Goal: Use online tool/utility: Utilize a website feature to perform a specific function

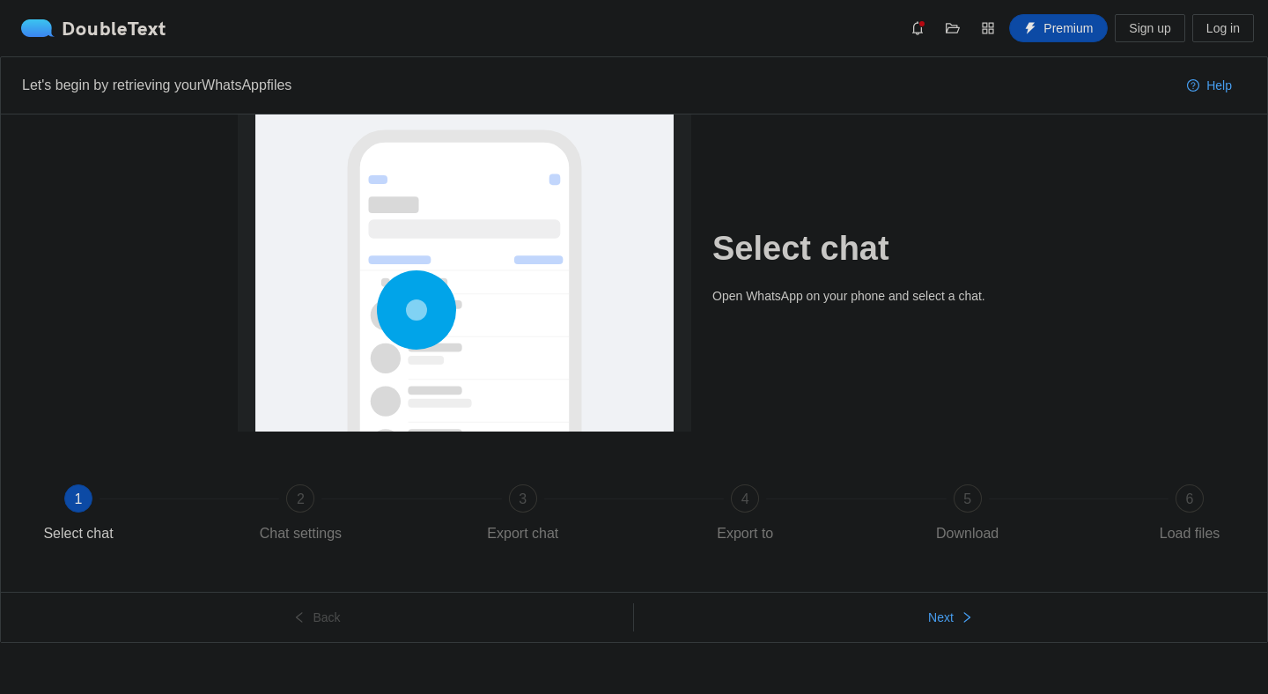
click at [415, 313] on circle at bounding box center [417, 311] width 4 height 4
click at [995, 611] on button "Next" at bounding box center [950, 617] width 633 height 28
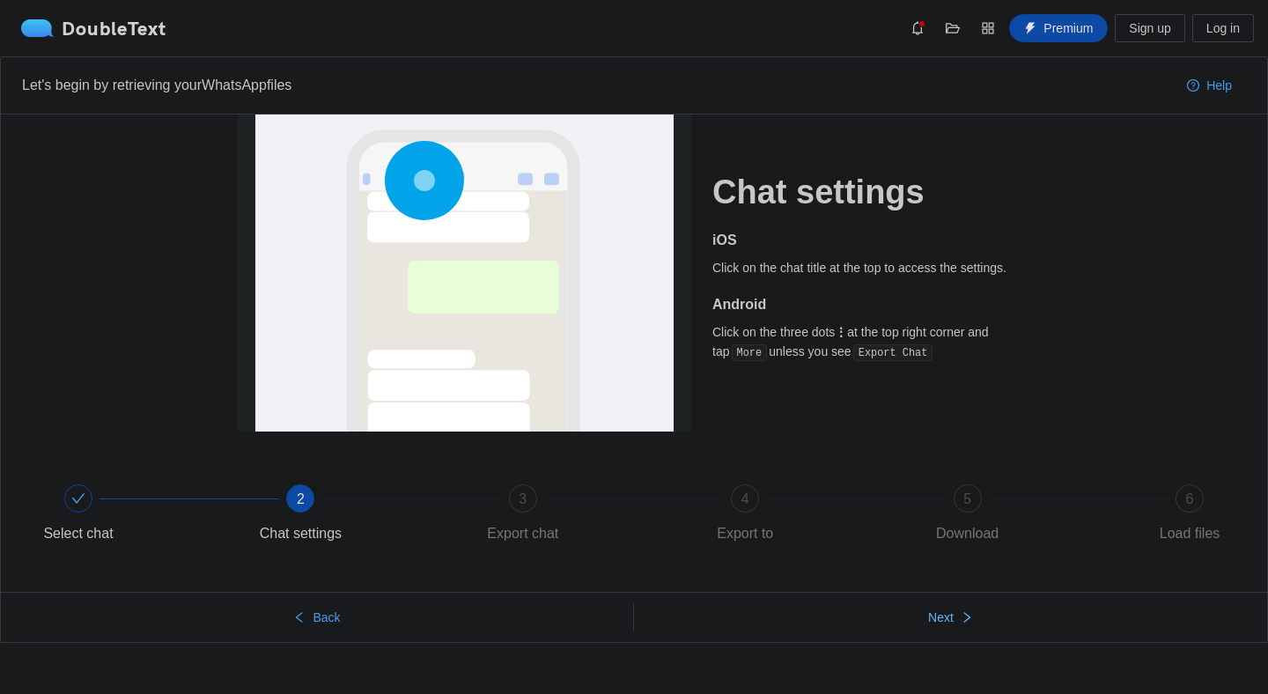
click at [941, 611] on span "Next" at bounding box center [941, 617] width 26 height 19
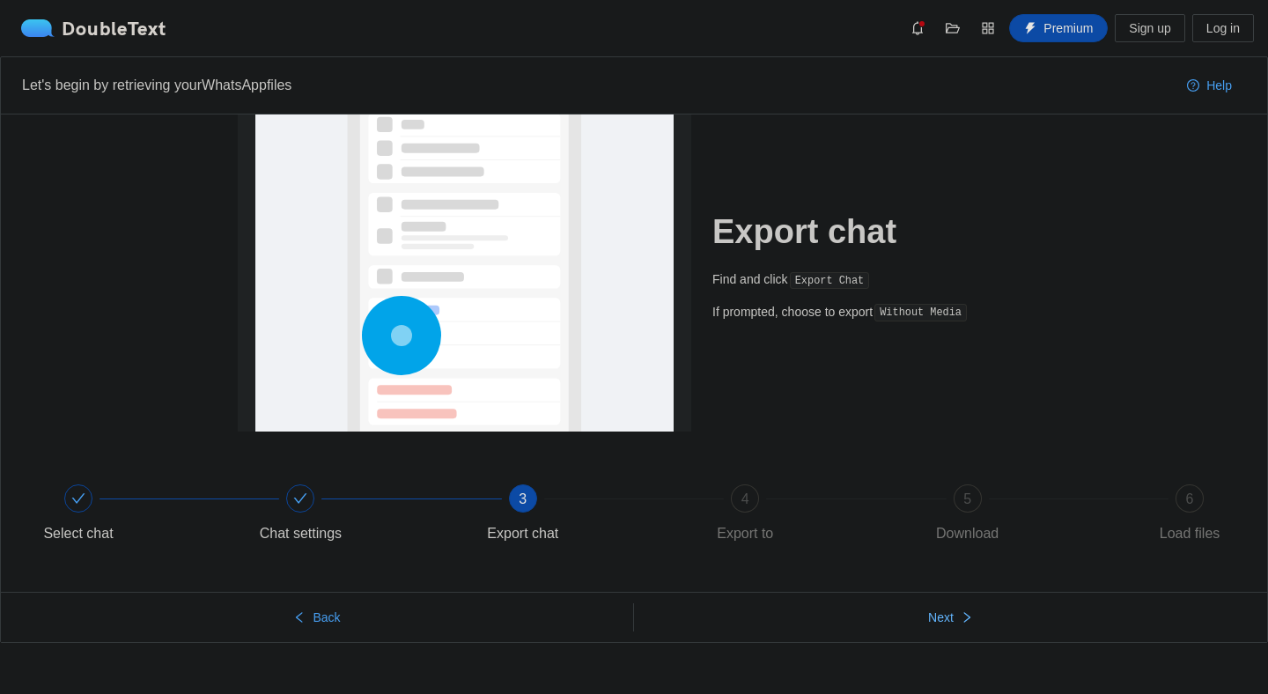
click at [941, 611] on span "Next" at bounding box center [941, 617] width 26 height 19
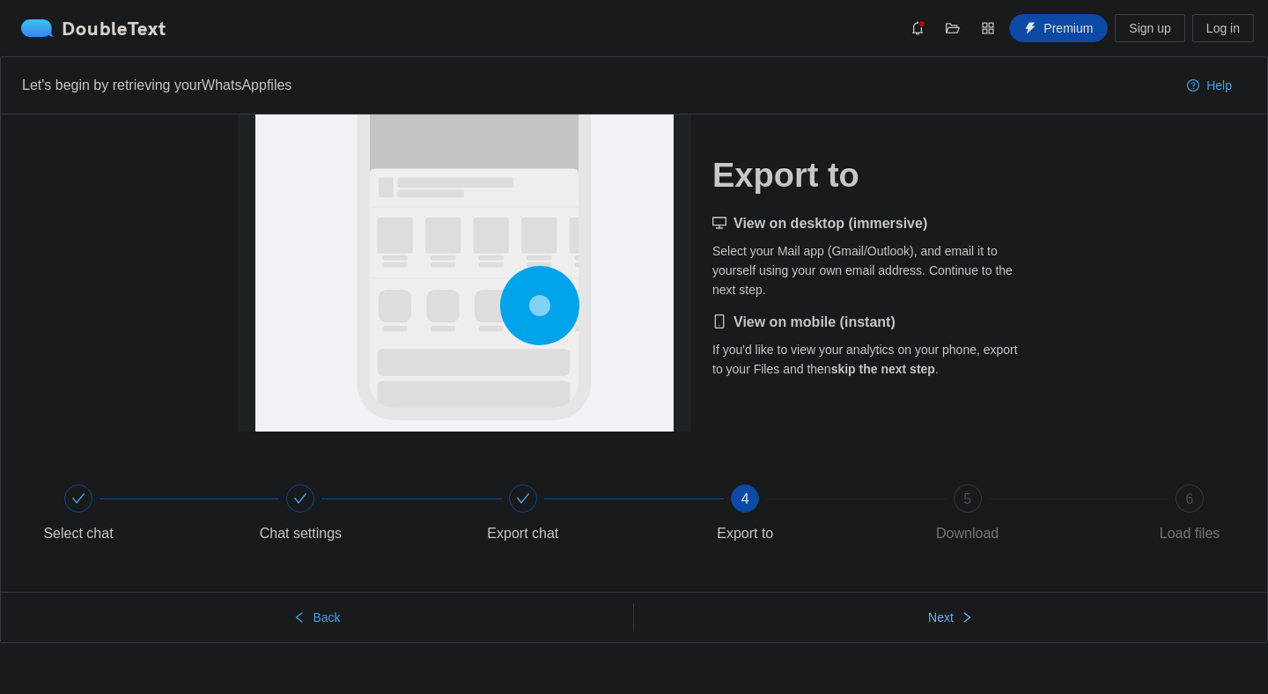
click at [941, 611] on span "Next" at bounding box center [941, 617] width 26 height 19
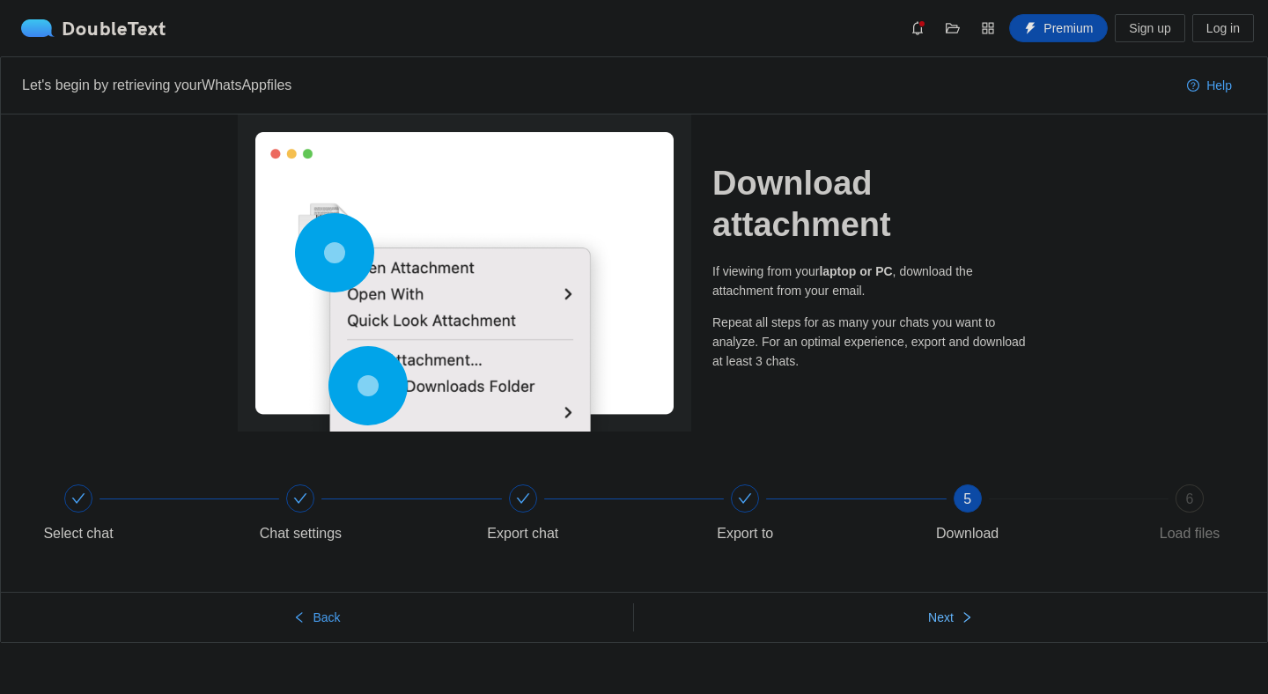
click at [941, 611] on span "Next" at bounding box center [941, 617] width 26 height 19
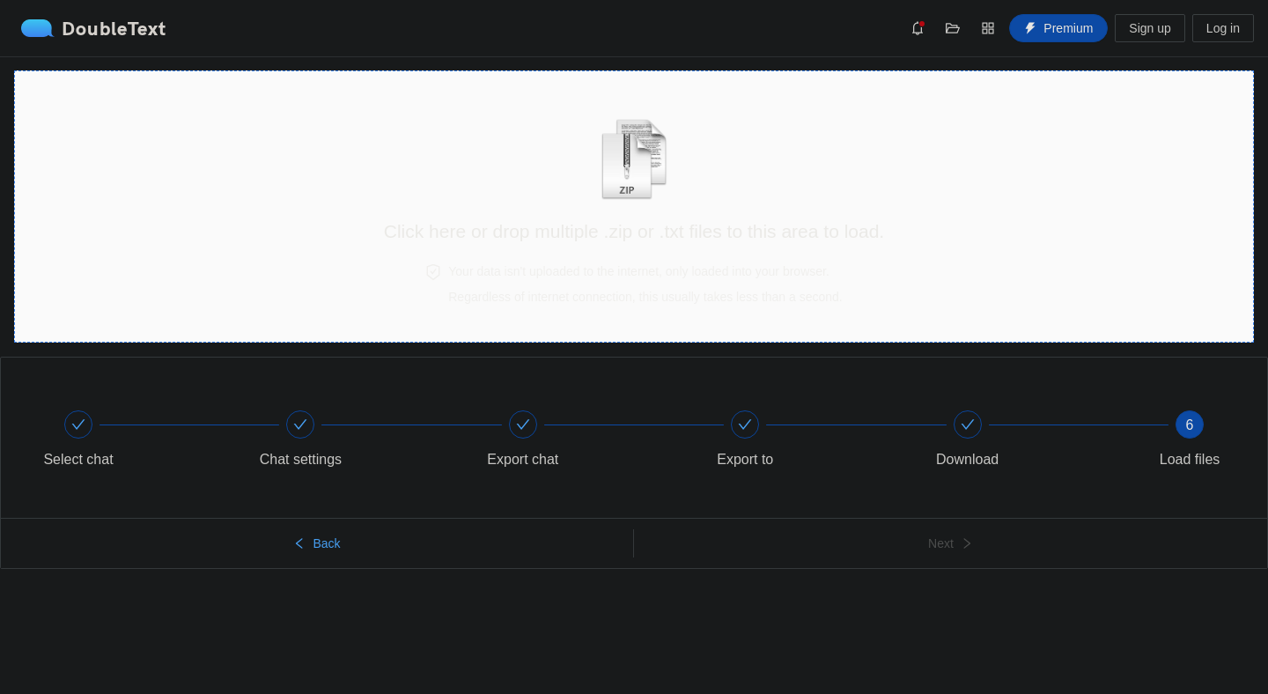
click at [641, 248] on div "Click here or drop multiple .zip or .txt files to this area to load." at bounding box center [634, 172] width 500 height 166
click at [770, 147] on div "Click here or drop multiple .zip or .txt files to this area to load." at bounding box center [634, 167] width 500 height 157
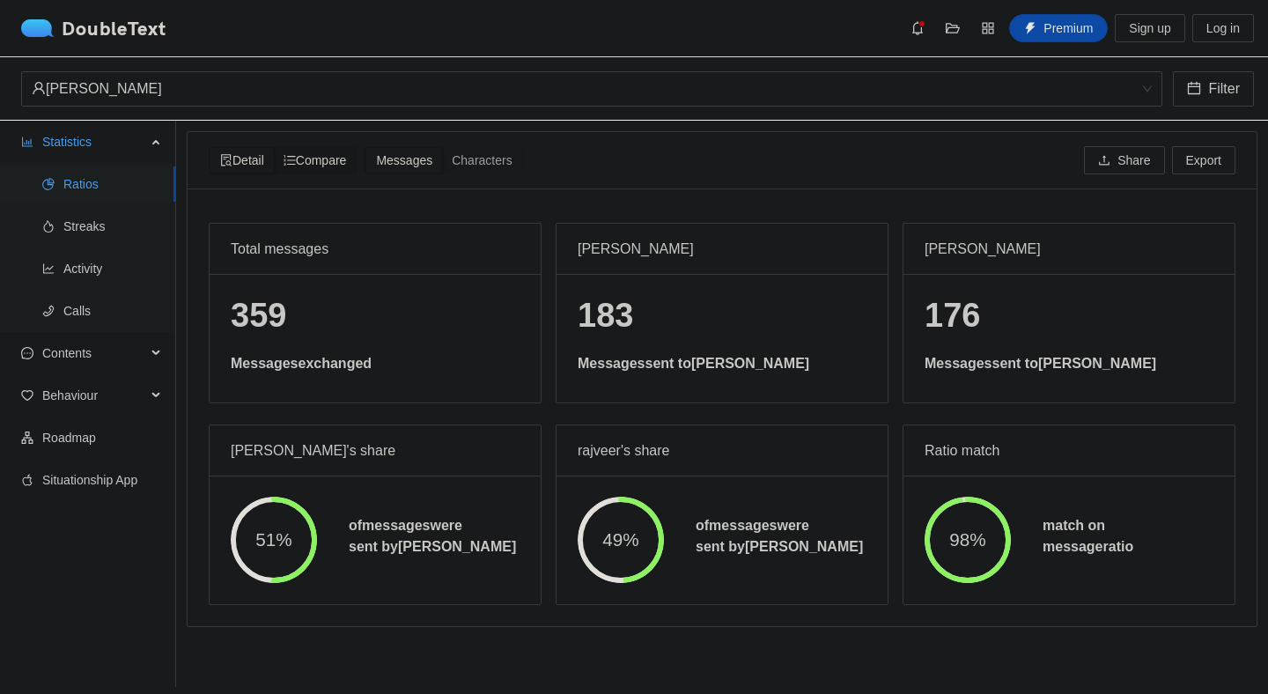
click at [341, 153] on span "Compare" at bounding box center [315, 160] width 63 height 14
click at [274, 148] on input "Compare" at bounding box center [274, 148] width 0 height 0
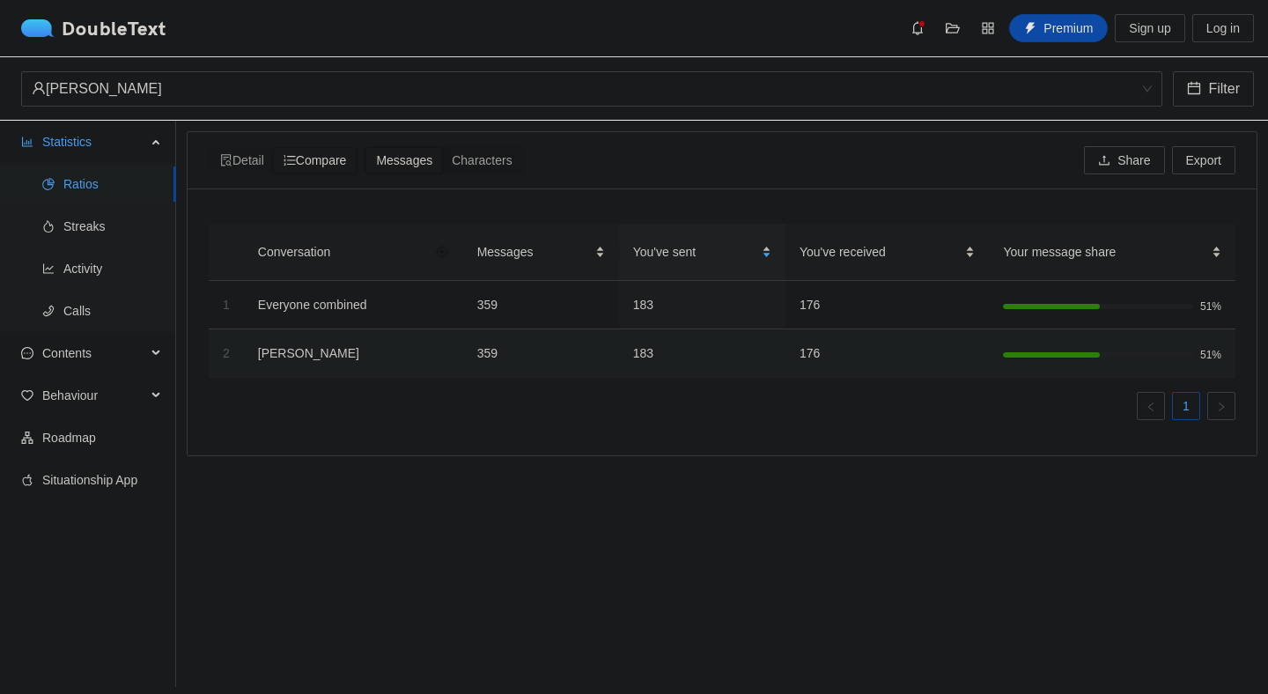
click at [432, 154] on span "Messages" at bounding box center [404, 160] width 56 height 14
click at [366, 148] on input "Messages" at bounding box center [366, 148] width 0 height 0
click at [432, 154] on span "Messages" at bounding box center [404, 160] width 56 height 14
click at [366, 148] on input "Messages" at bounding box center [366, 148] width 0 height 0
click at [466, 153] on span "Characters" at bounding box center [482, 160] width 60 height 14
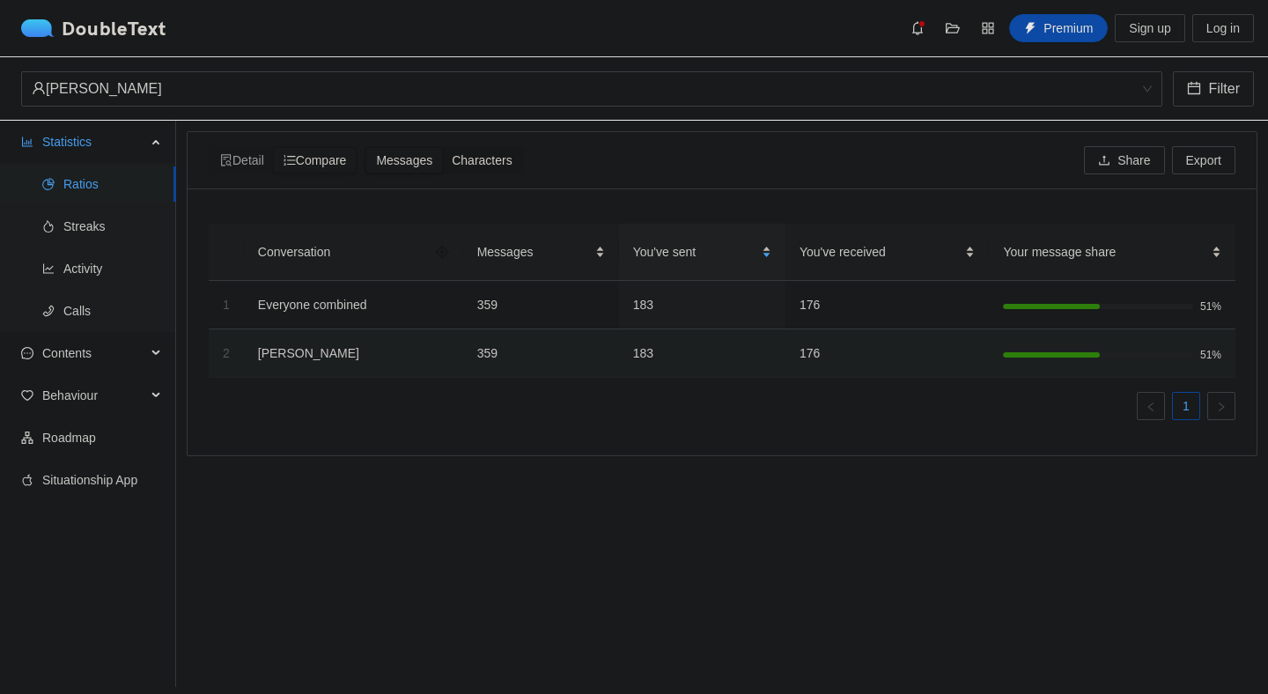
click at [442, 148] on input "Characters" at bounding box center [442, 148] width 0 height 0
click at [63, 227] on span "Streaks" at bounding box center [112, 226] width 99 height 35
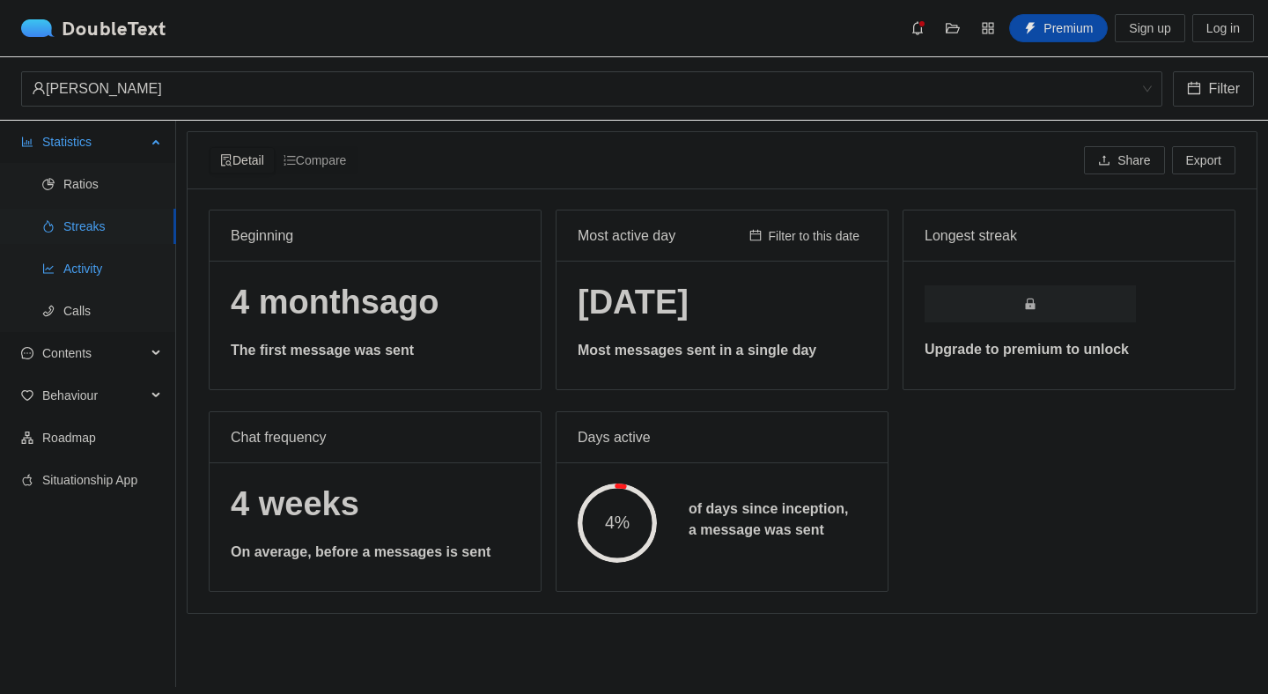
click at [63, 269] on span "Activity" at bounding box center [112, 268] width 99 height 35
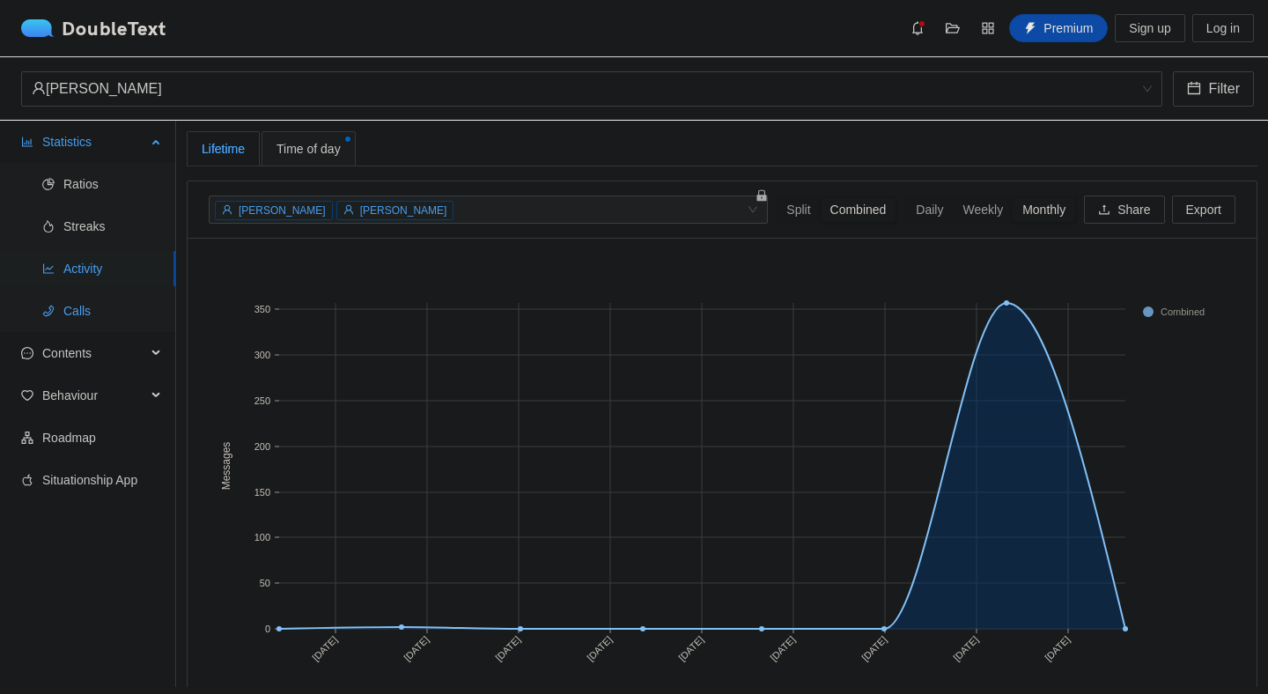
click at [86, 306] on span "Calls" at bounding box center [112, 310] width 99 height 35
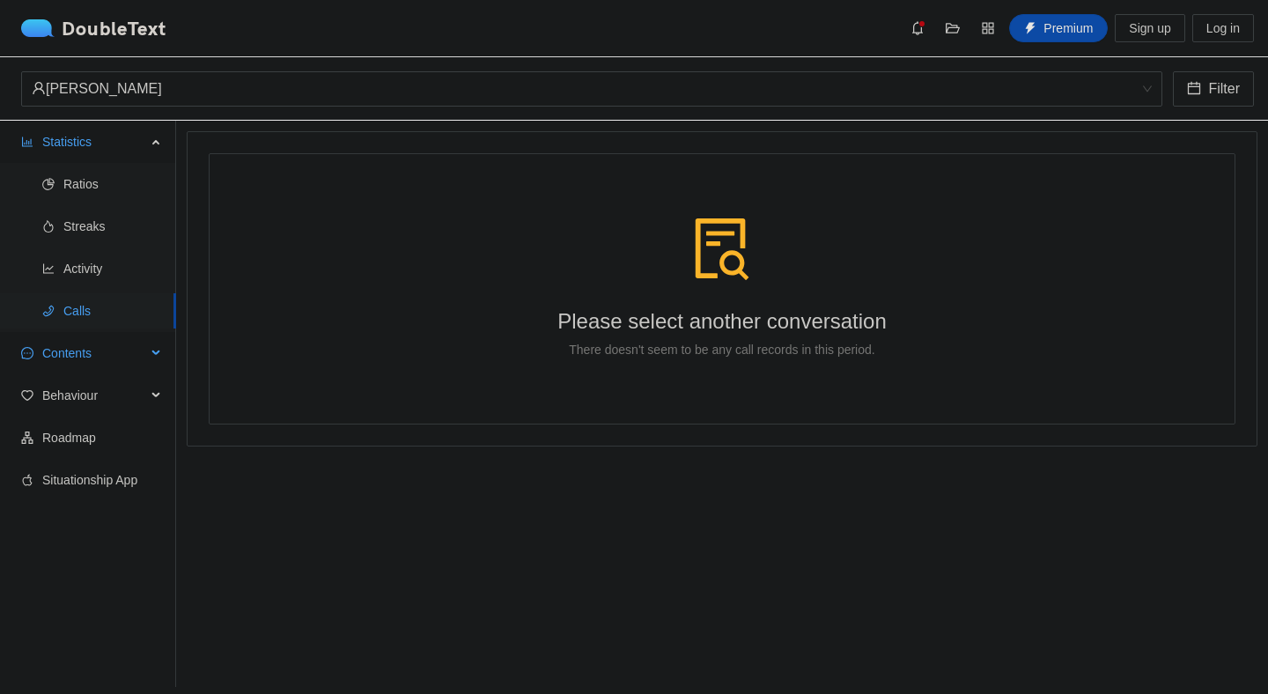
click at [61, 365] on span "Contents" at bounding box center [94, 353] width 104 height 35
click at [58, 395] on li "Word Cloud" at bounding box center [88, 395] width 176 height 35
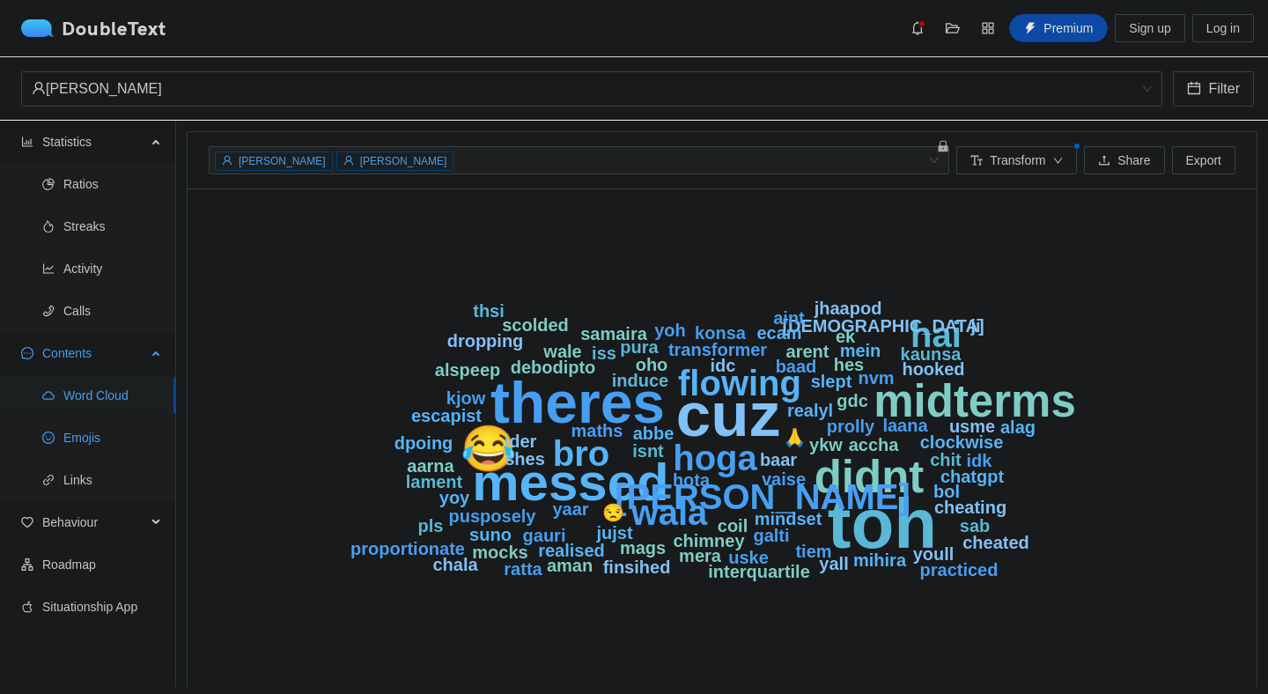
click at [105, 444] on span "Emojis" at bounding box center [112, 437] width 99 height 35
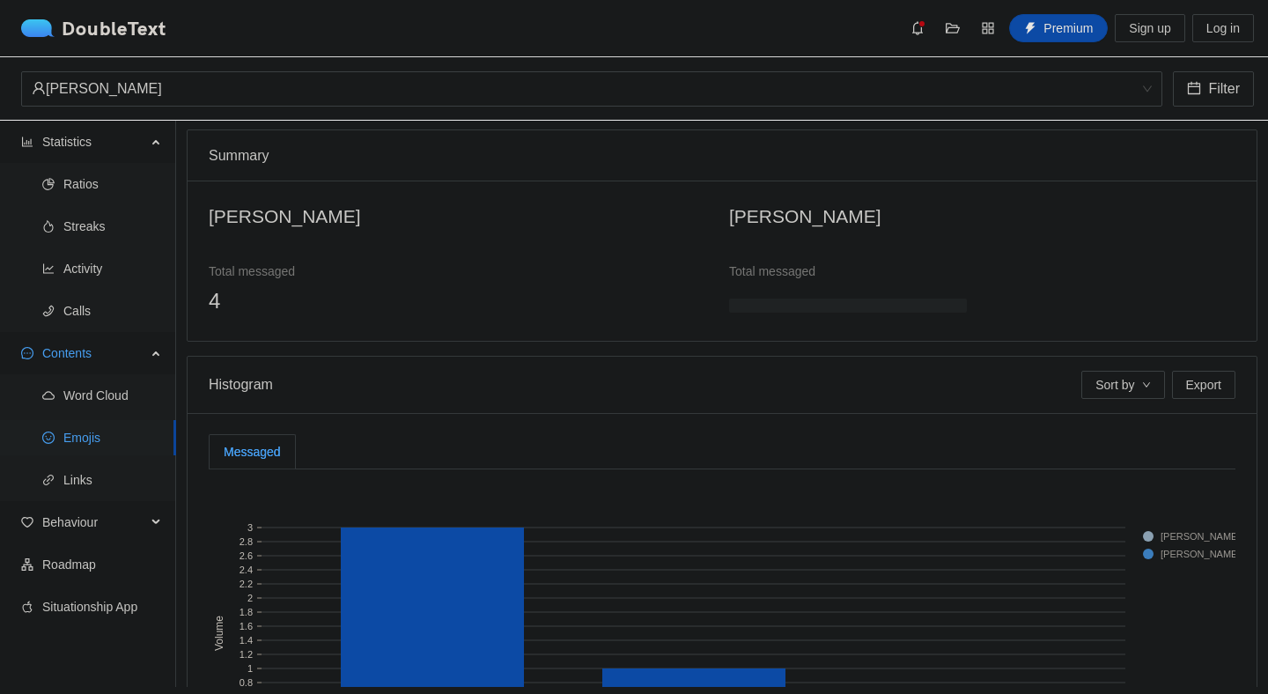
scroll to position [114, 0]
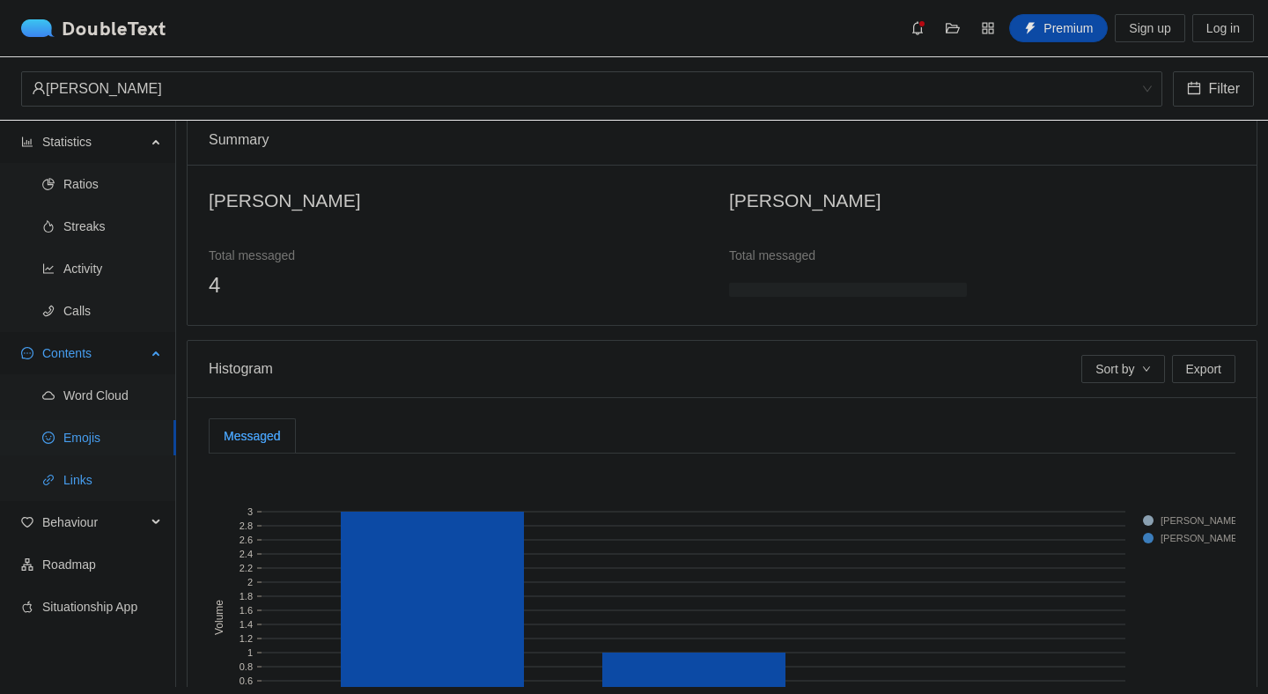
click at [99, 485] on span "Links" at bounding box center [112, 479] width 99 height 35
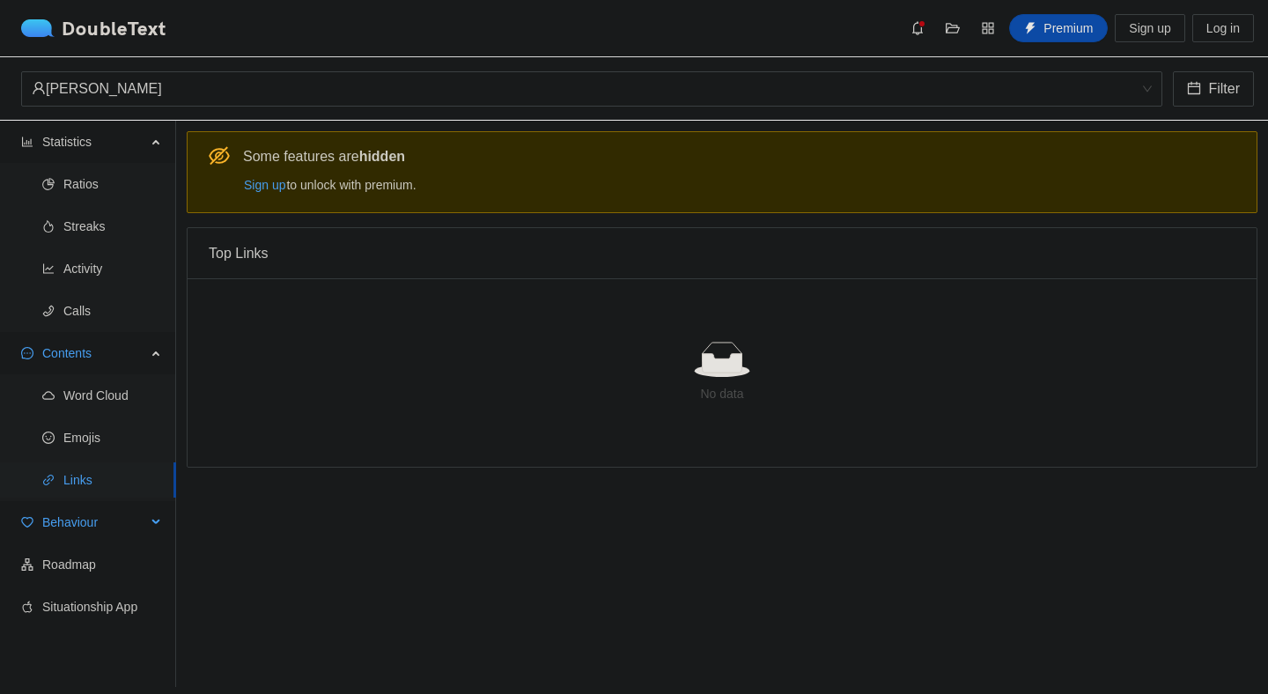
click at [118, 532] on span "Behaviour" at bounding box center [94, 522] width 104 height 35
click at [116, 577] on span "Engagement" at bounding box center [112, 564] width 99 height 35
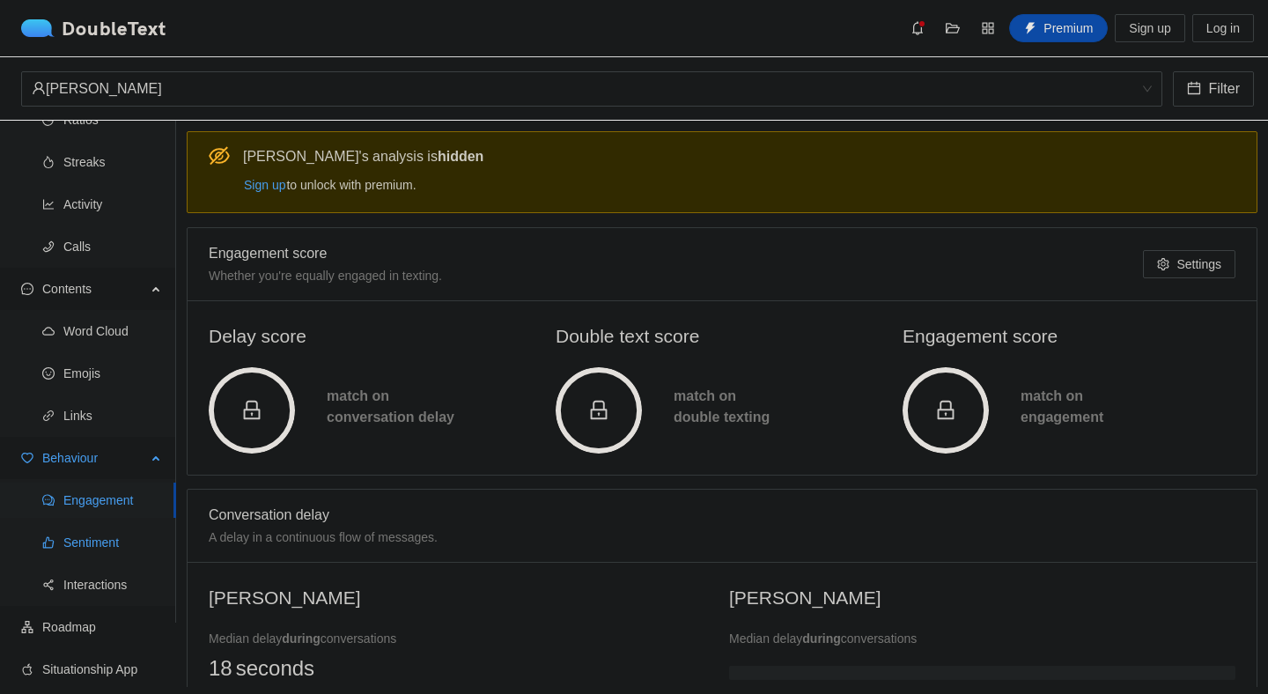
click at [96, 557] on span "Sentiment" at bounding box center [112, 542] width 99 height 35
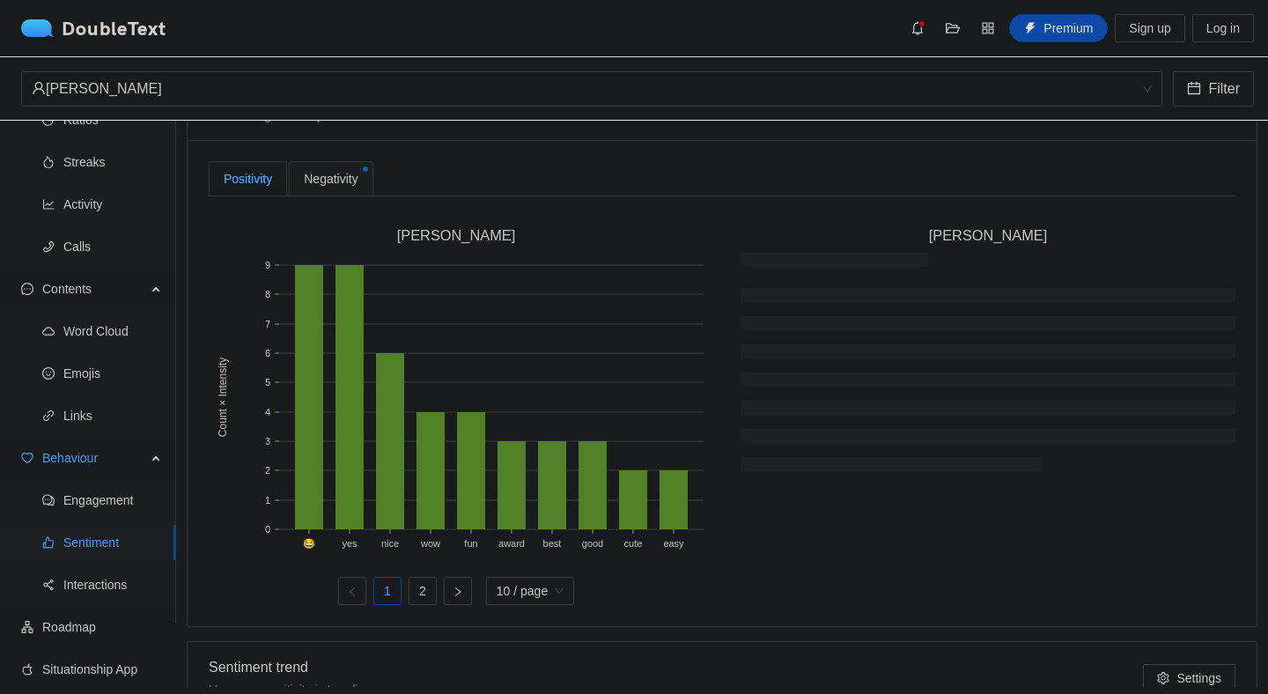
scroll to position [450, 0]
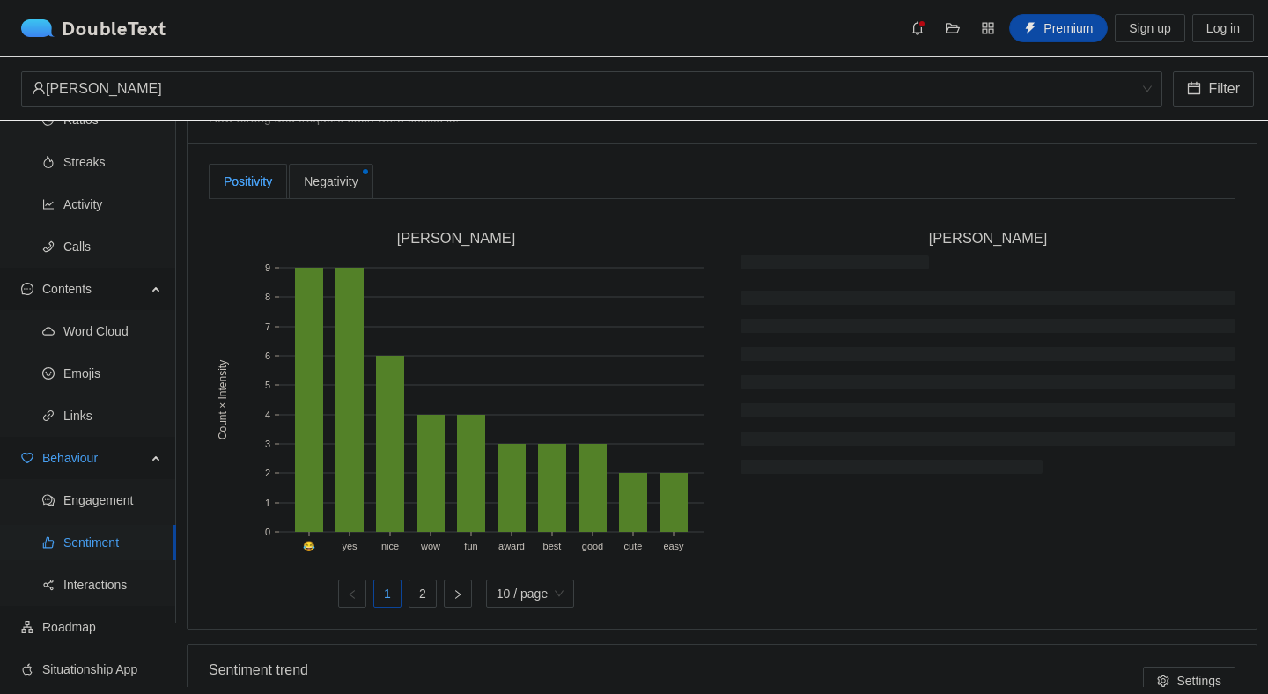
click at [346, 179] on span "Negativity" at bounding box center [331, 181] width 54 height 19
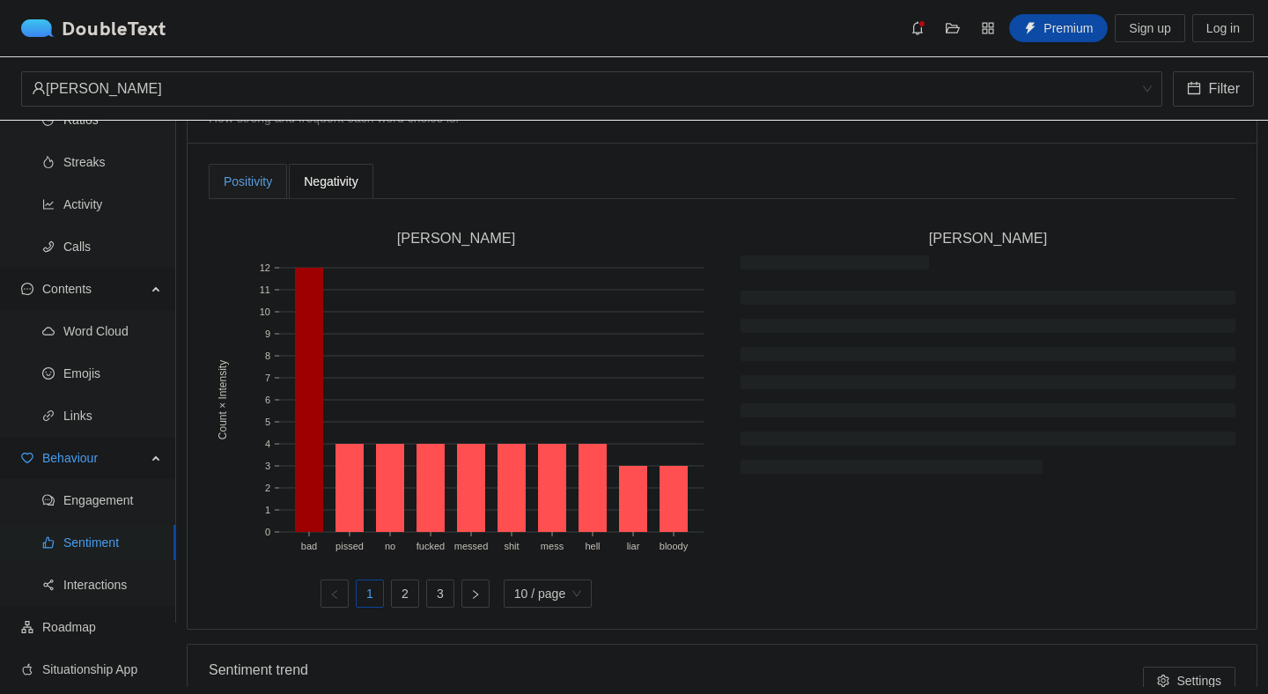
click at [248, 188] on div "Positivity" at bounding box center [248, 181] width 48 height 19
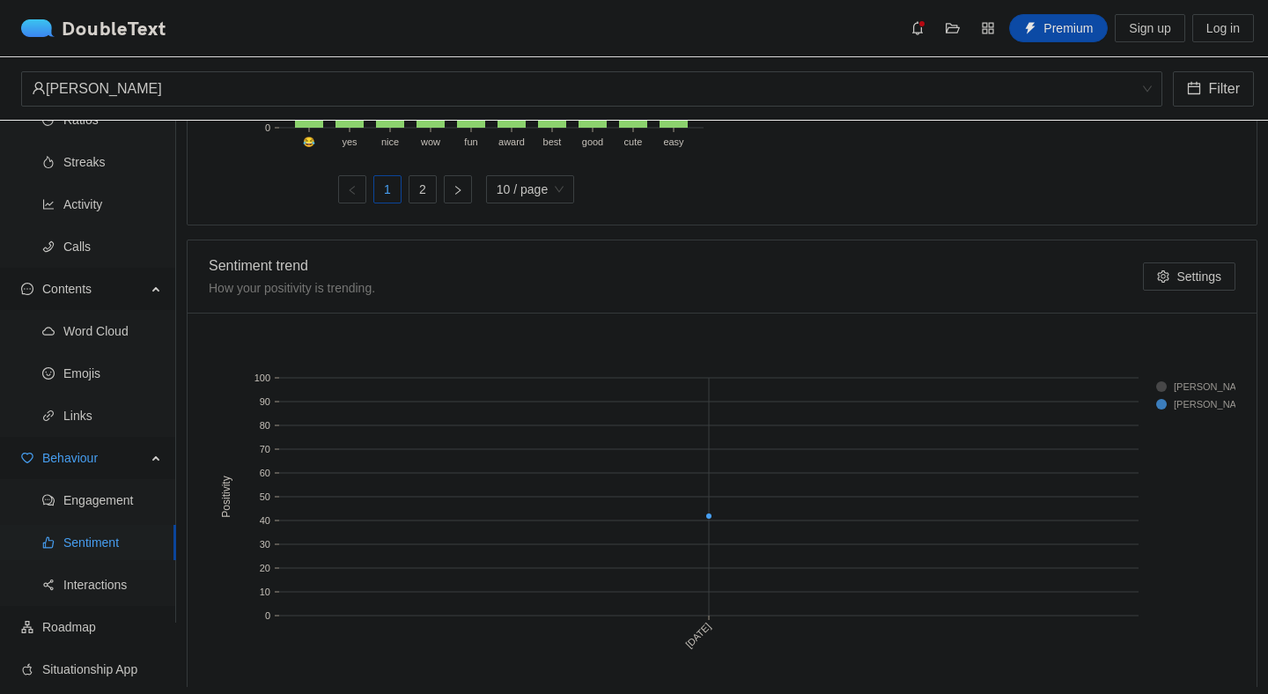
scroll to position [886, 0]
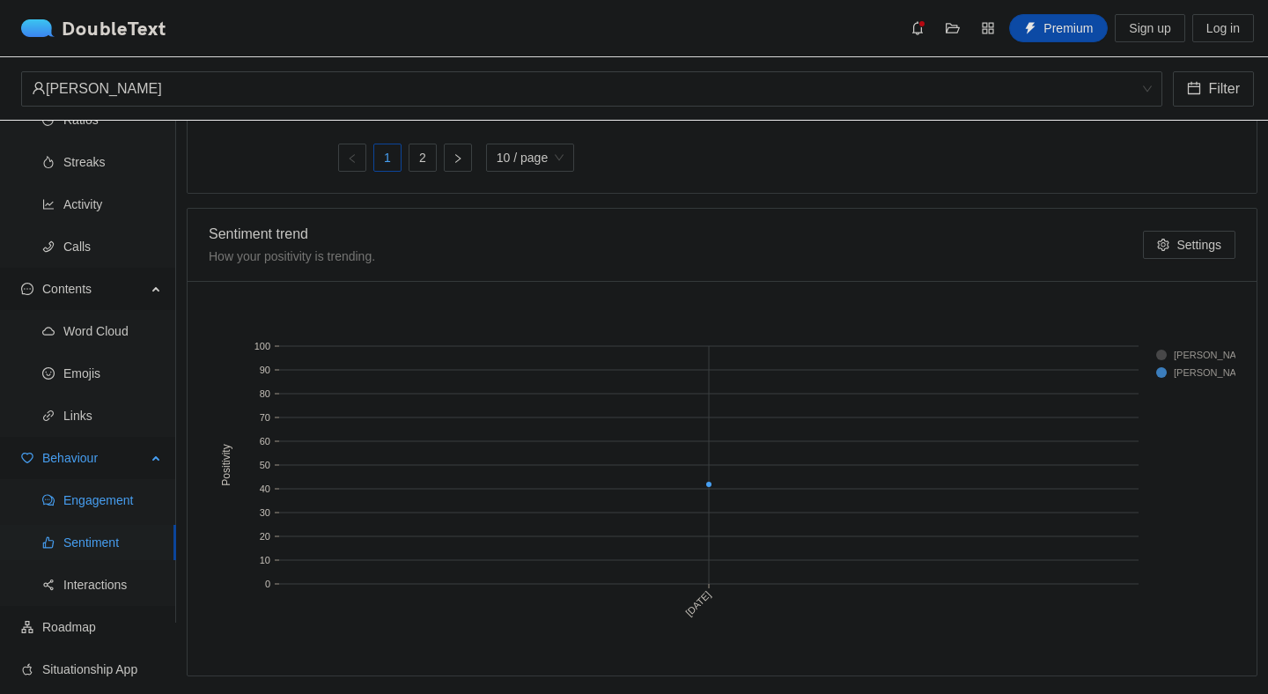
click at [115, 484] on span "Engagement" at bounding box center [112, 500] width 99 height 35
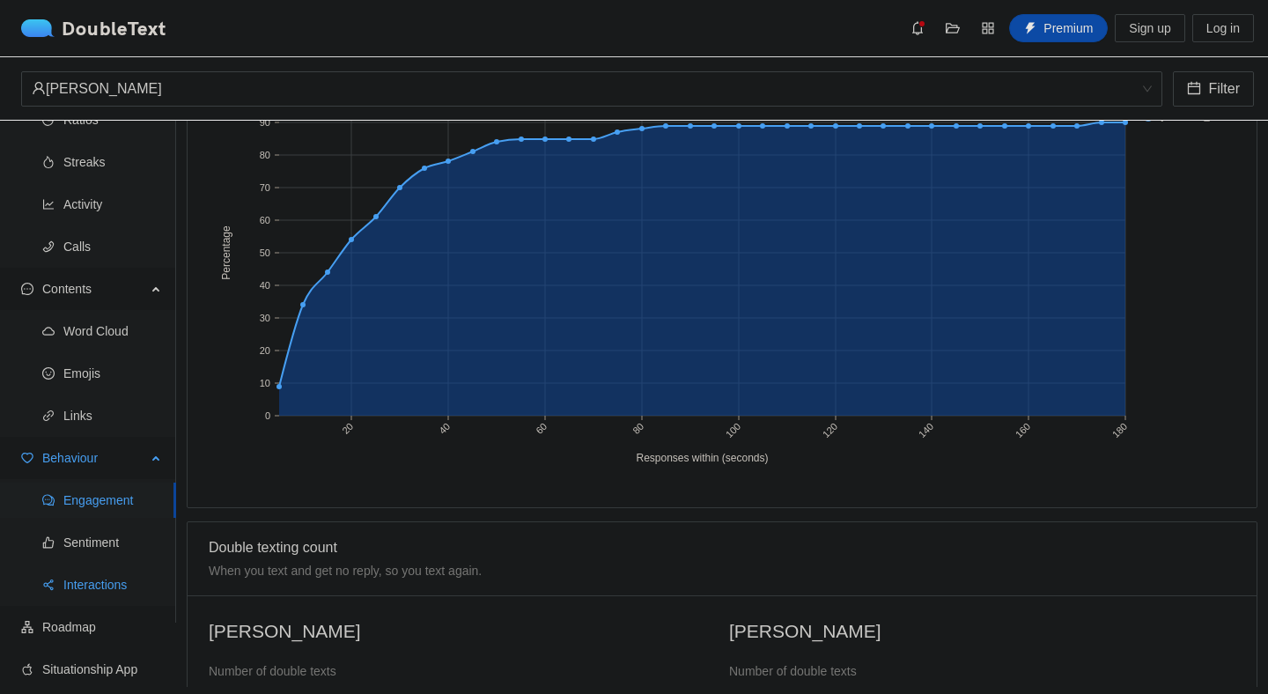
click at [101, 569] on span "Interactions" at bounding box center [112, 584] width 99 height 35
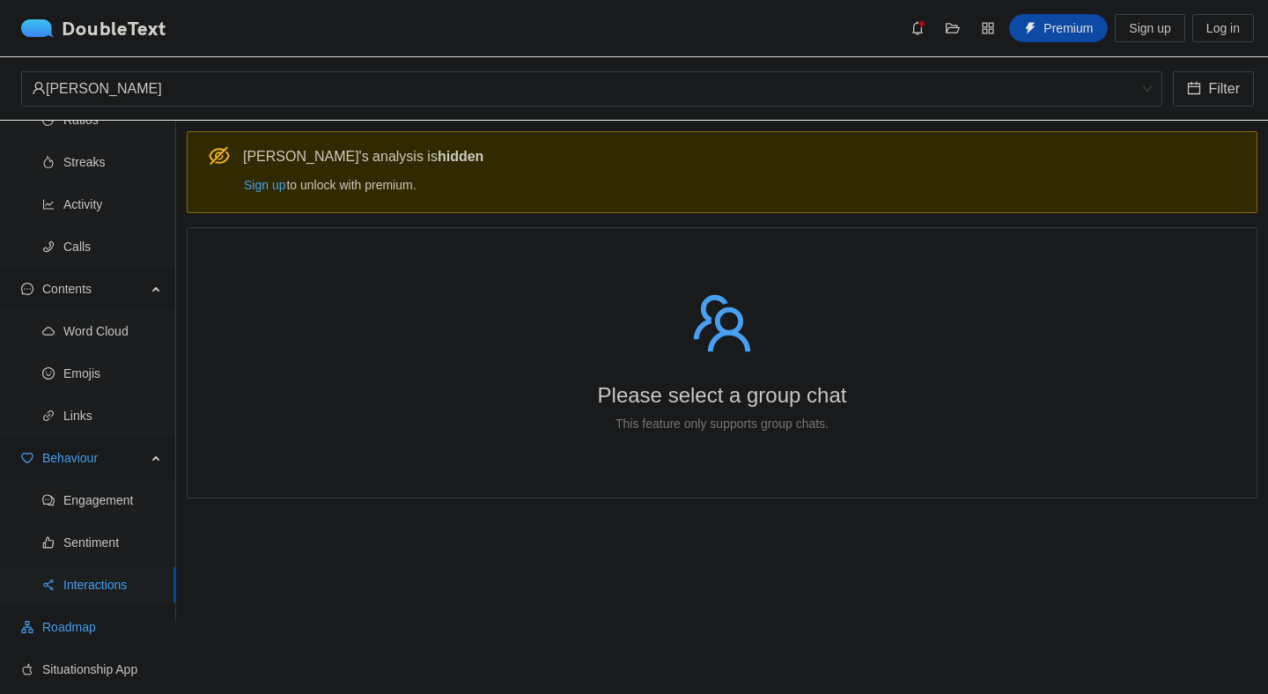
click at [100, 636] on span "Roadmap" at bounding box center [102, 626] width 120 height 35
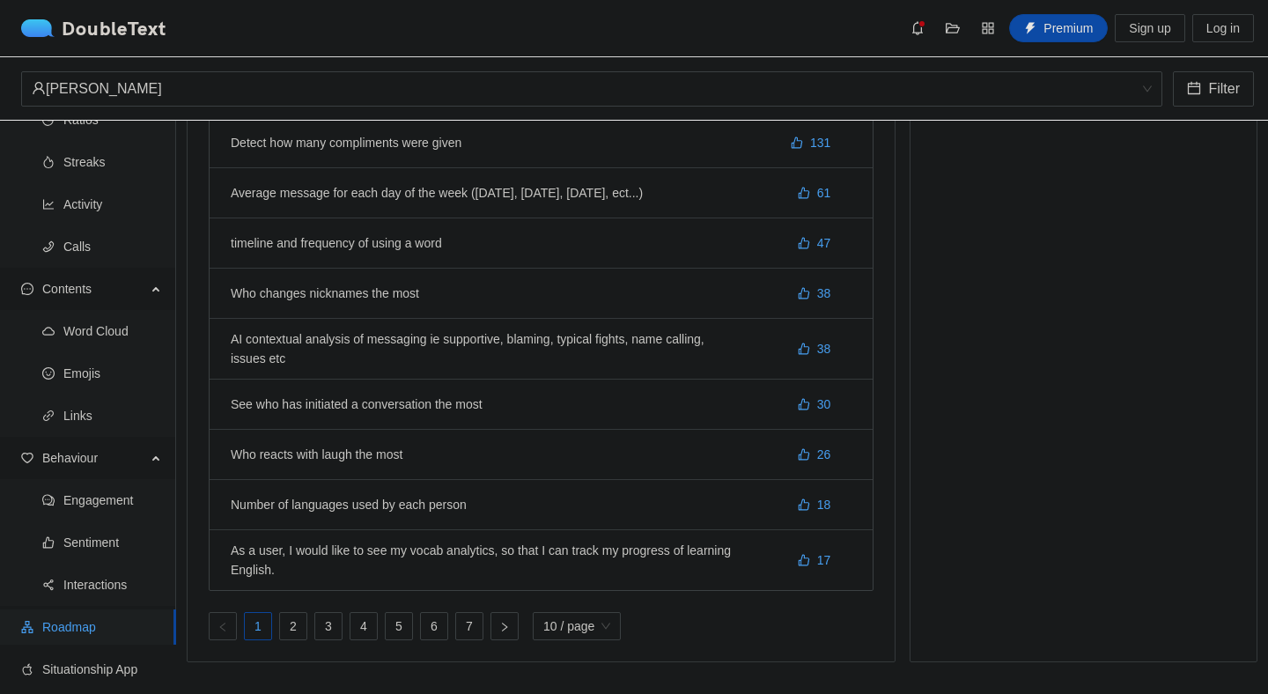
scroll to position [115, 0]
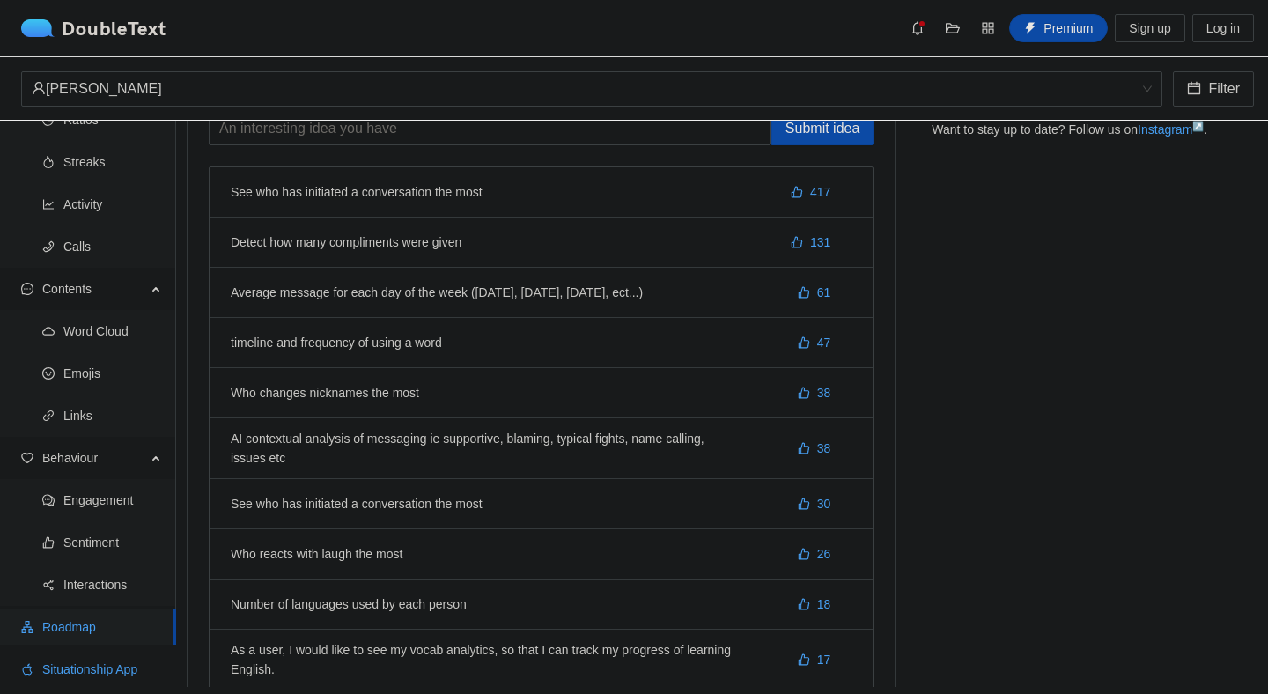
click at [133, 668] on span "Situationship App" at bounding box center [102, 669] width 120 height 35
